Goal: Browse casually: Explore the website without a specific task or goal

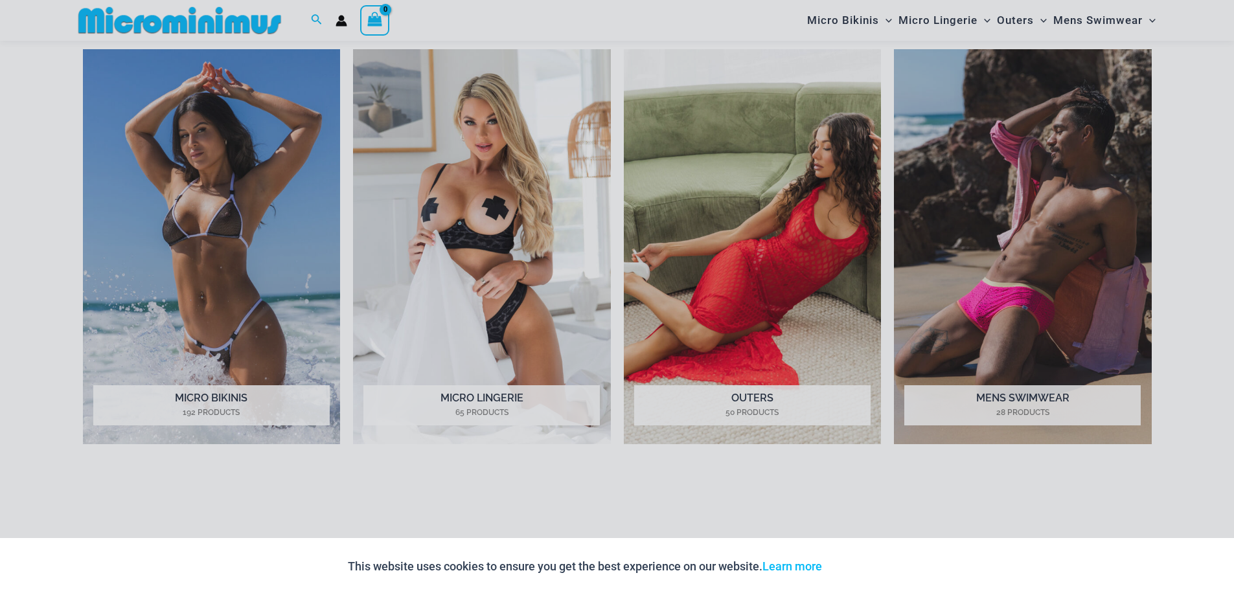
scroll to position [765, 0]
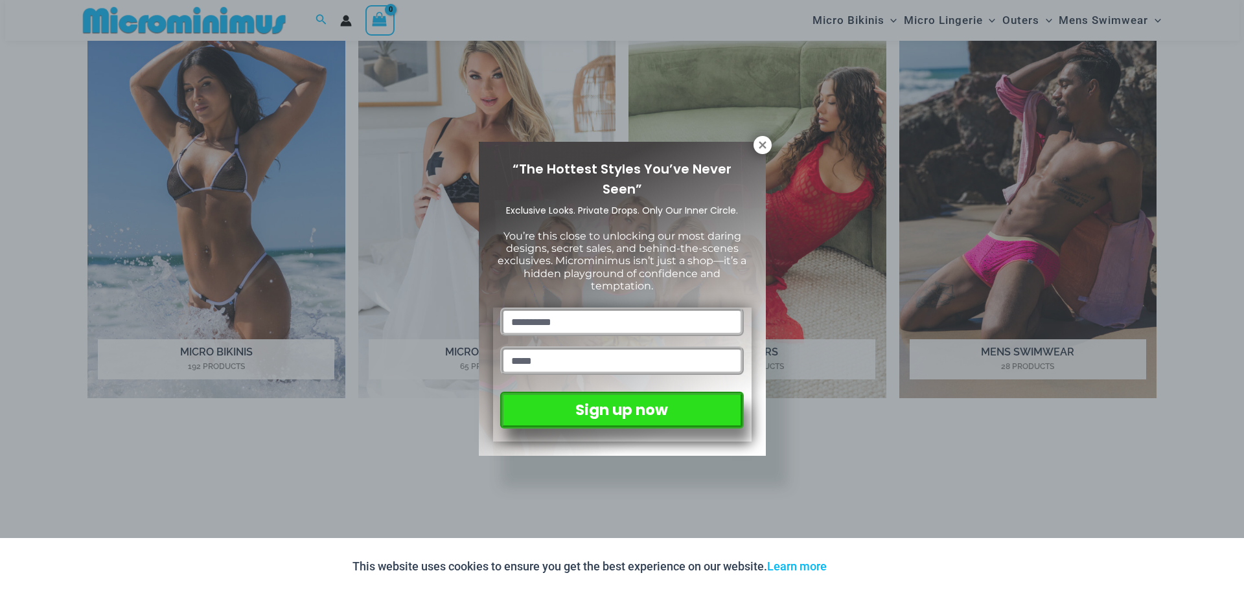
drag, startPoint x: 1239, startPoint y: 39, endPoint x: 1238, endPoint y: 139, distance: 100.4
click at [757, 148] on icon at bounding box center [763, 145] width 12 height 12
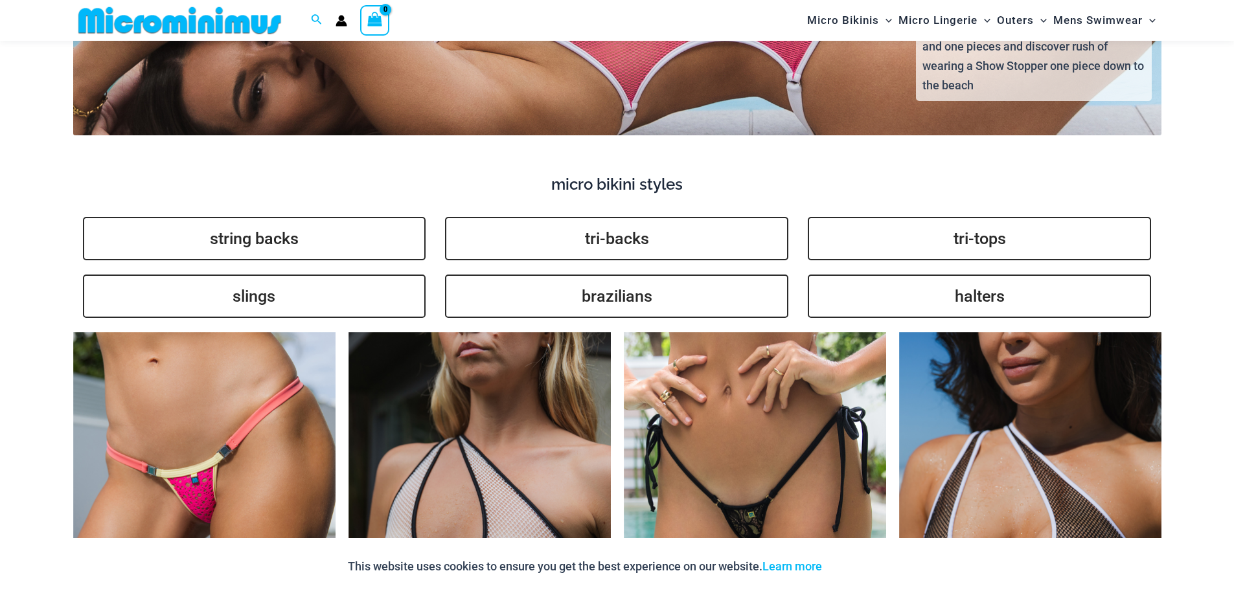
scroll to position [4567, 0]
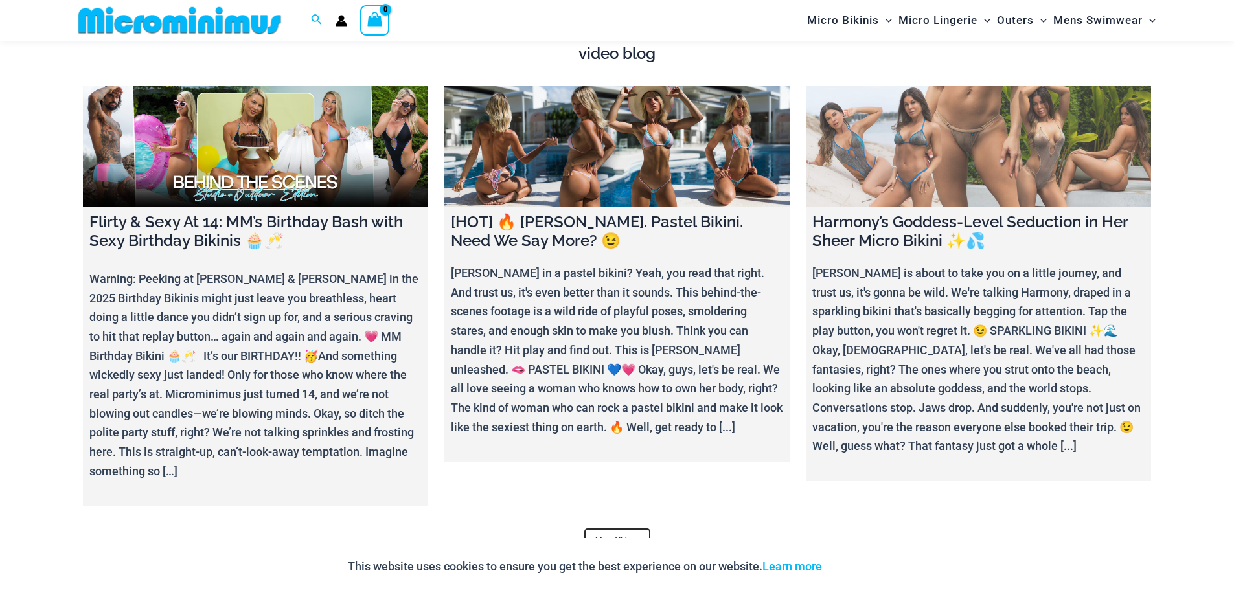
click at [957, 146] on link at bounding box center [978, 146] width 345 height 121
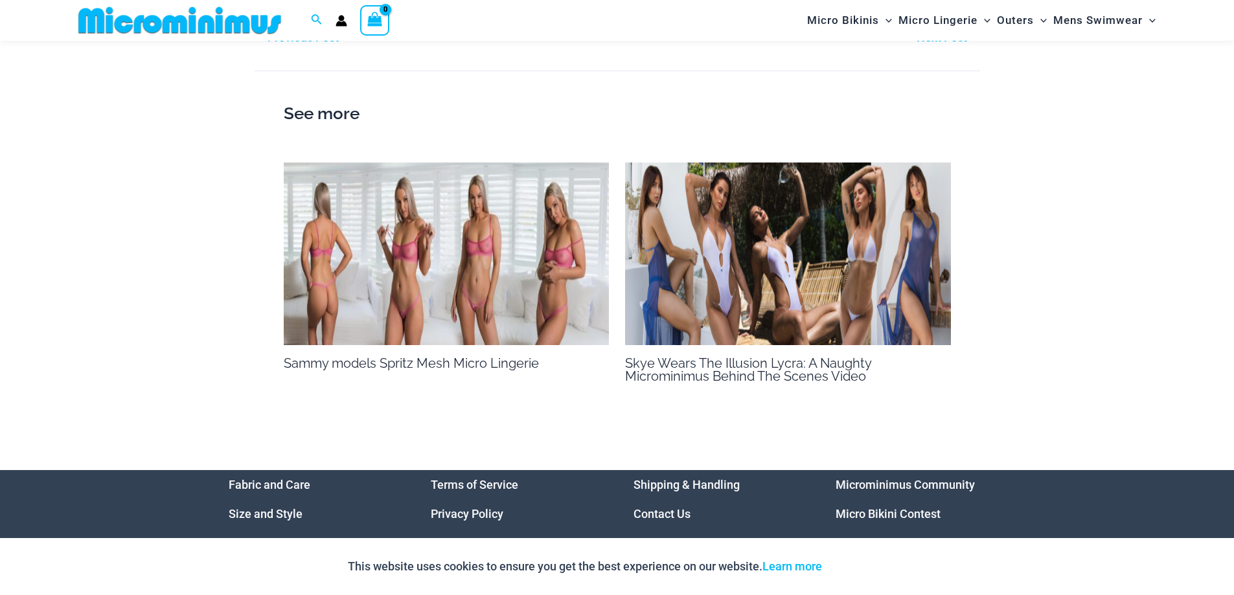
scroll to position [525, 0]
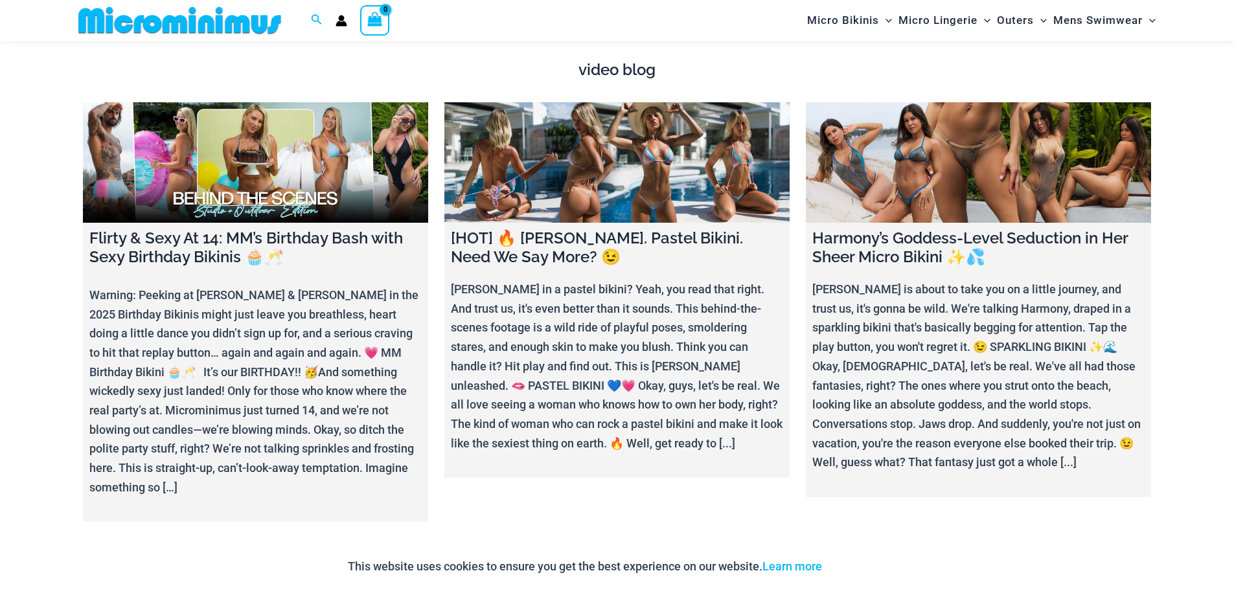
scroll to position [4497, 0]
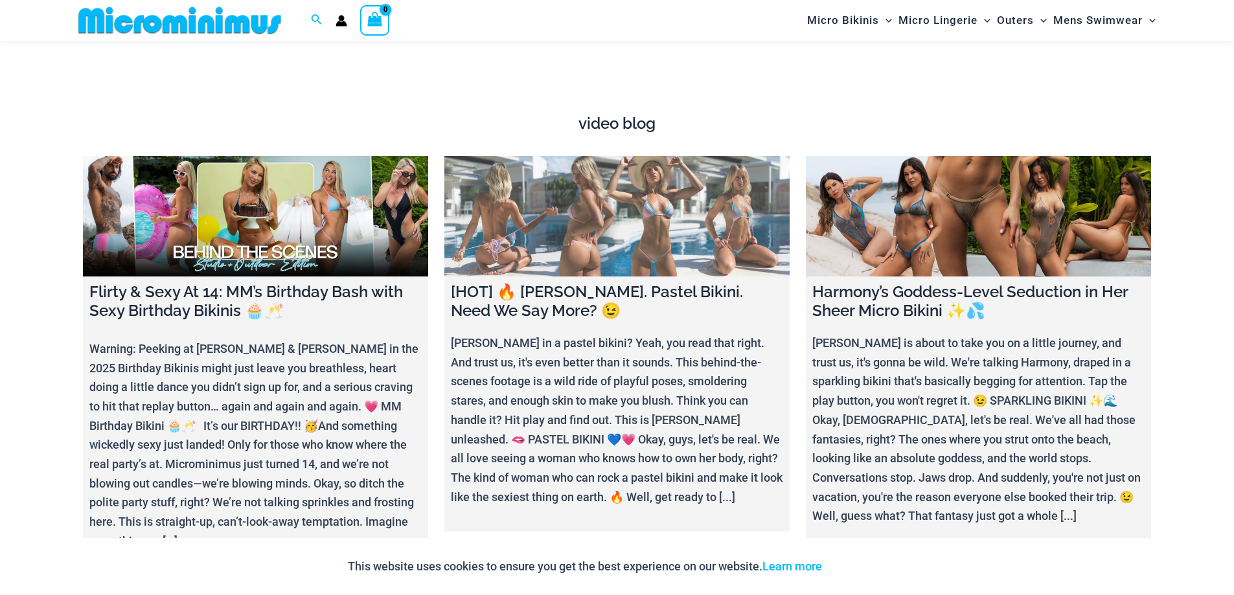
click at [566, 236] on link at bounding box center [617, 216] width 345 height 121
click at [601, 283] on h4 "[HOT] 🔥 [PERSON_NAME]. Pastel Bikini. Need We Say More? 😉" at bounding box center [617, 302] width 332 height 38
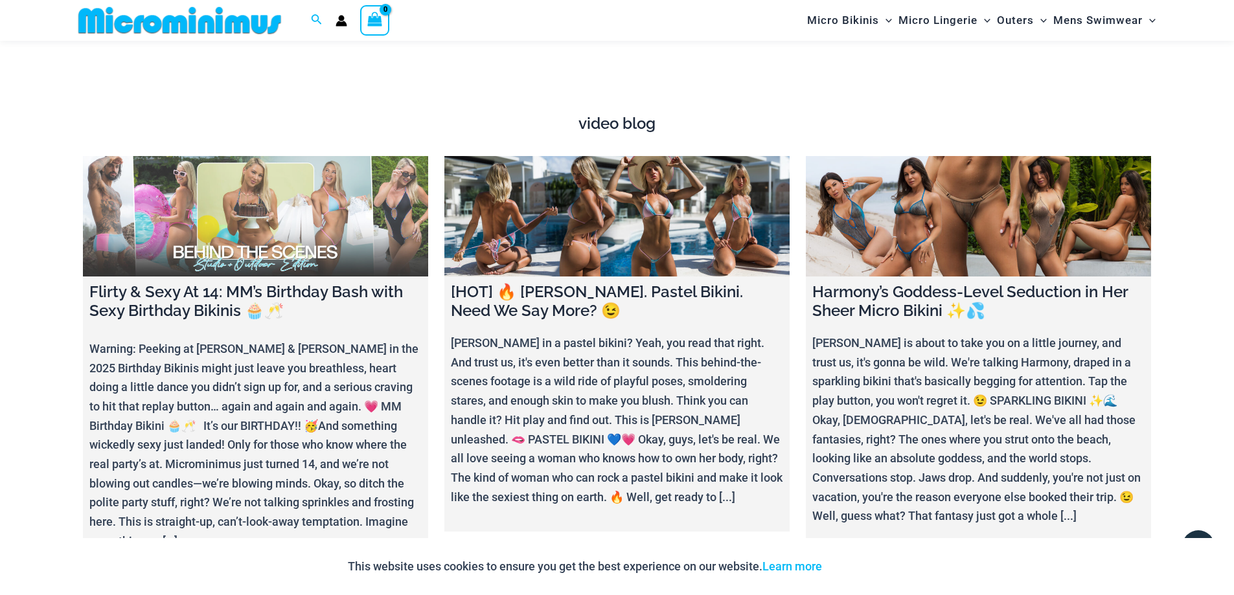
click at [212, 209] on link at bounding box center [255, 216] width 345 height 121
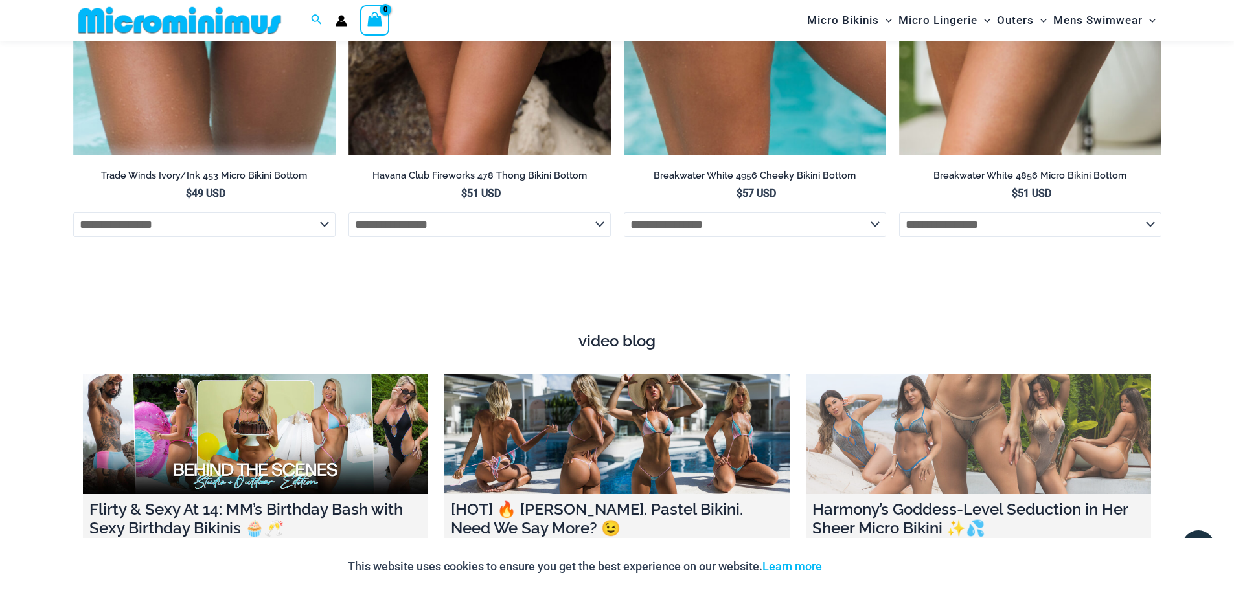
scroll to position [0, 0]
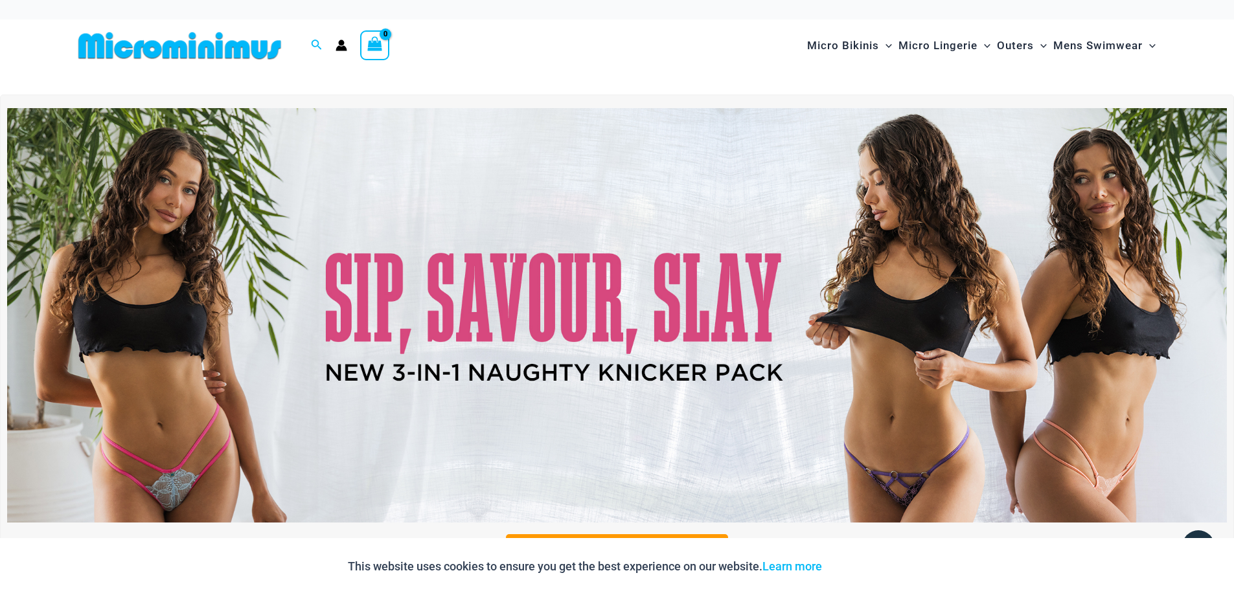
drag, startPoint x: 67, startPoint y: 49, endPoint x: 262, endPoint y: 62, distance: 195.4
click at [262, 62] on div "Search for: Search Search No products in the cart. No products in the cart. Con…" at bounding box center [617, 45] width 1140 height 52
click at [837, 306] on img at bounding box center [617, 315] width 1220 height 415
click at [741, 373] on img at bounding box center [617, 315] width 1220 height 415
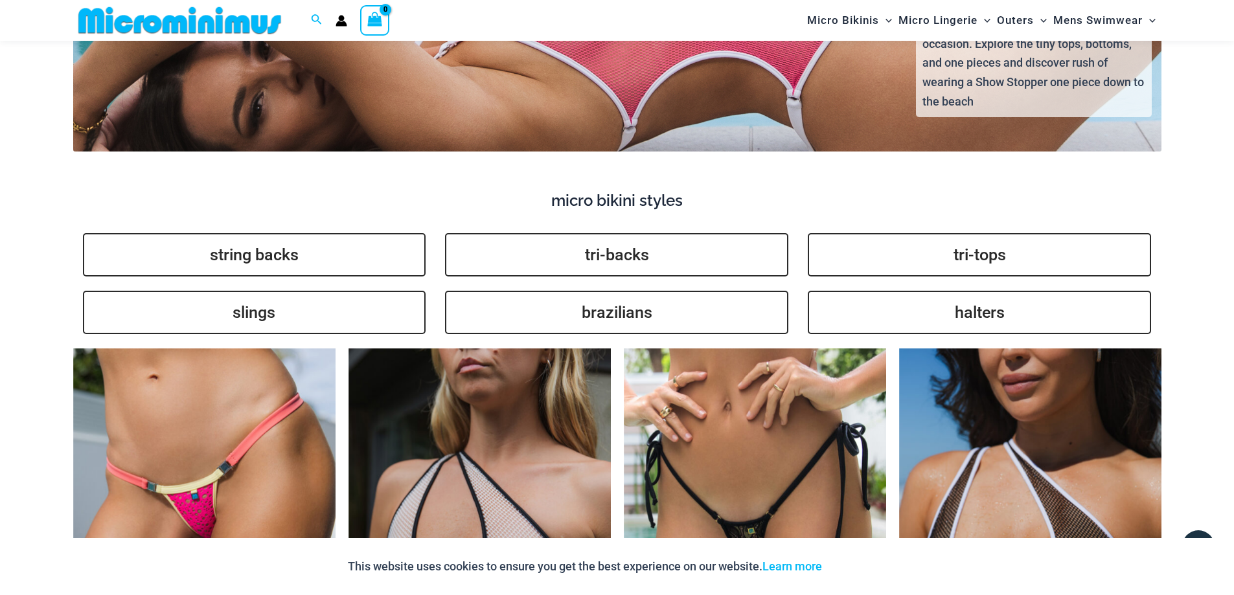
scroll to position [3790, 0]
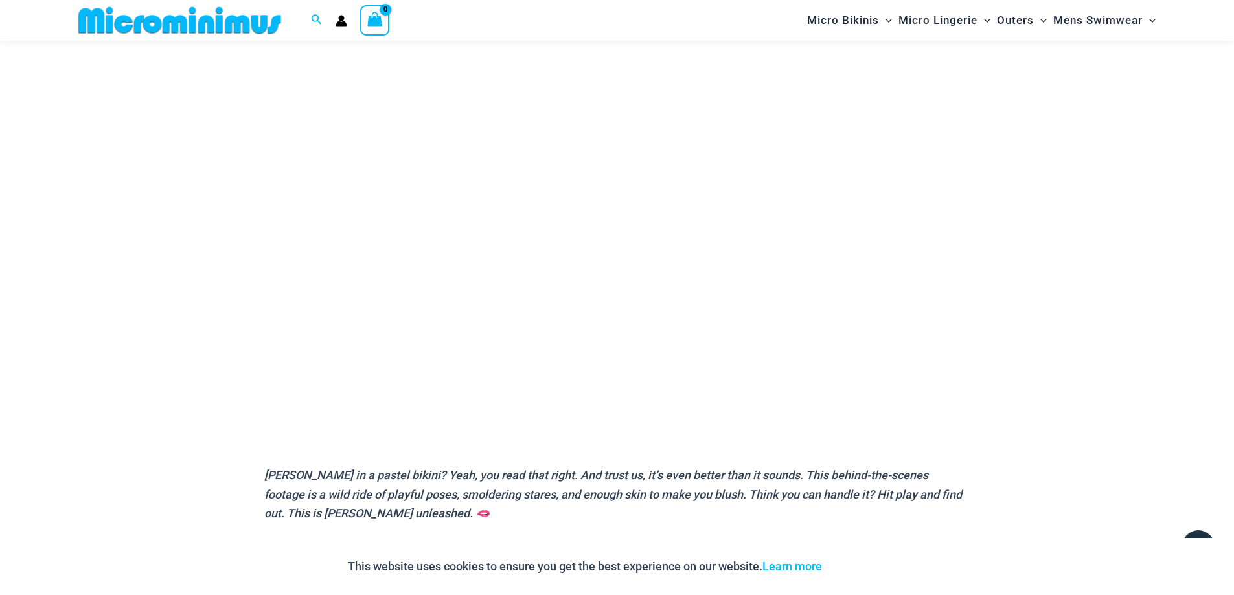
scroll to position [143, 0]
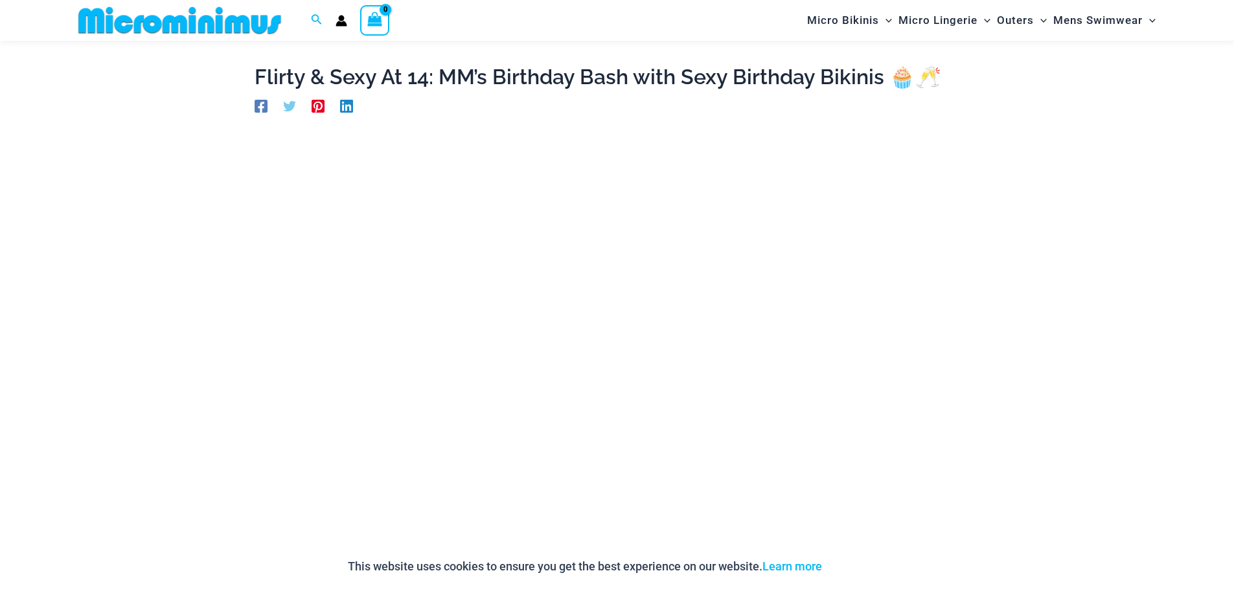
scroll to position [56, 0]
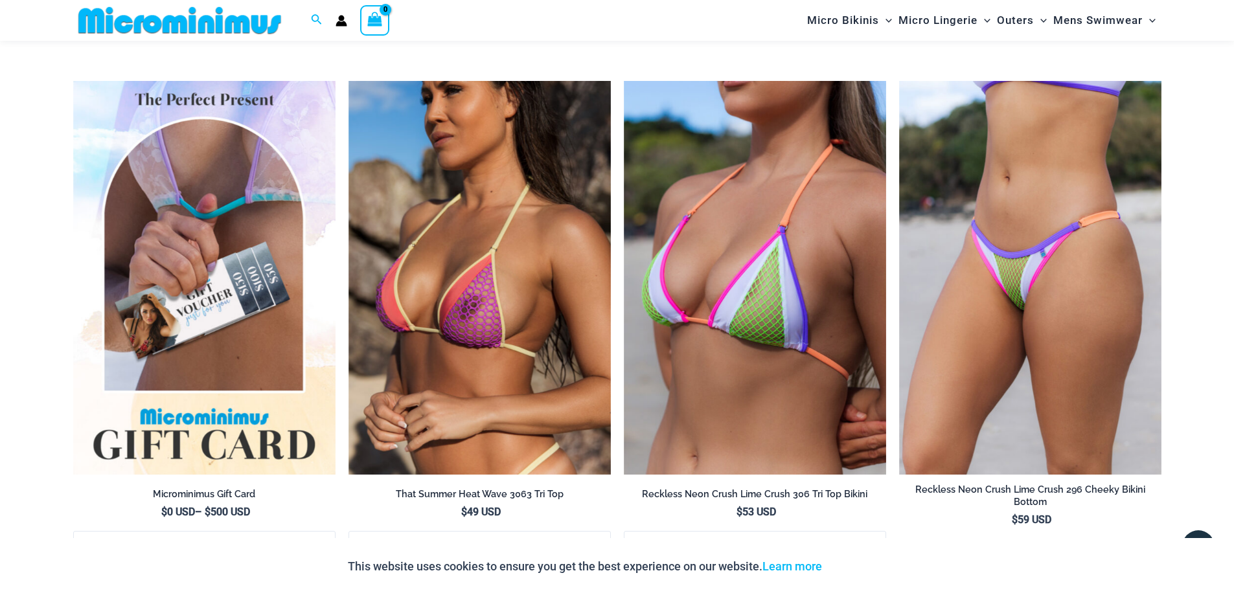
drag, startPoint x: 1236, startPoint y: 45, endPoint x: 1243, endPoint y: 468, distance: 423.2
